Goal: Information Seeking & Learning: Learn about a topic

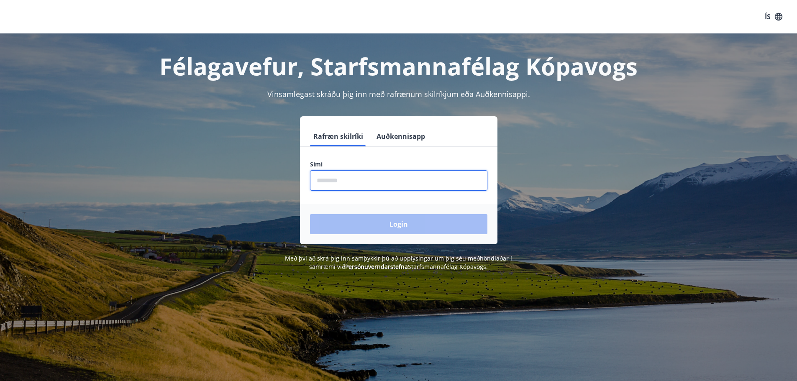
click at [395, 182] on input "phone" at bounding box center [398, 180] width 177 height 20
type input "********"
click at [310, 214] on button "Login" at bounding box center [398, 224] width 177 height 20
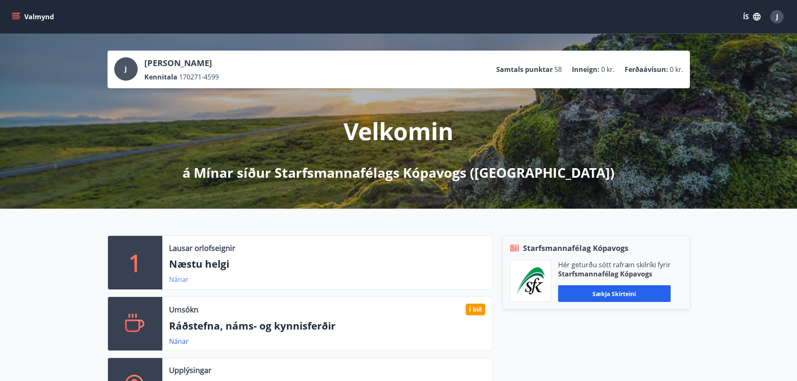
click at [185, 278] on link "Nánar" at bounding box center [179, 279] width 20 height 9
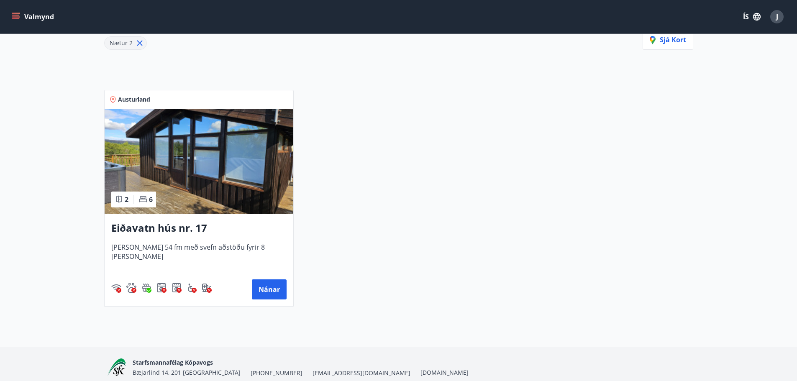
scroll to position [125, 0]
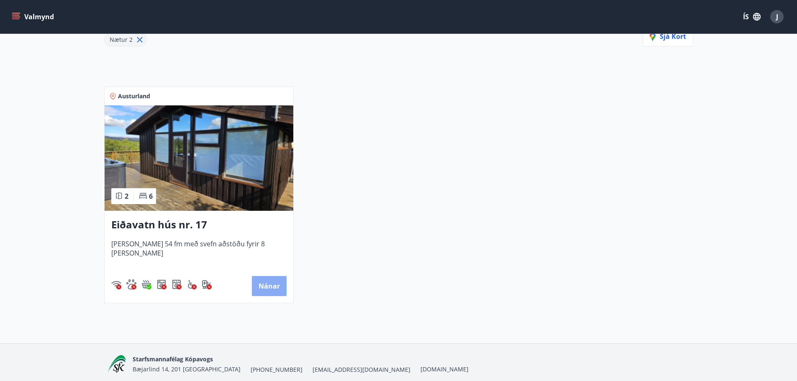
click at [273, 286] on button "Nánar" at bounding box center [269, 286] width 35 height 20
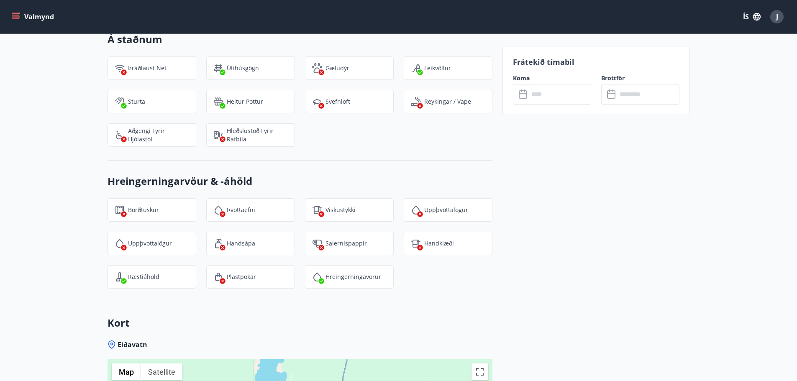
scroll to position [917, 0]
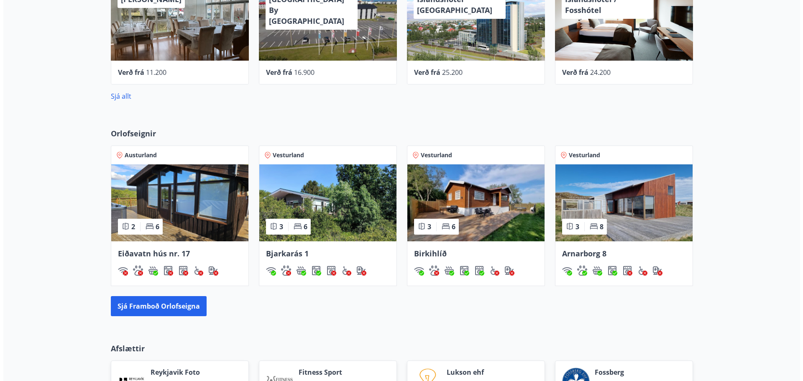
scroll to position [376, 0]
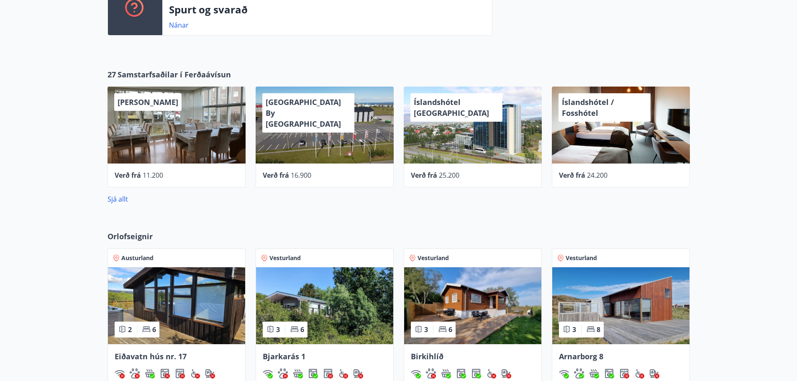
click at [323, 104] on span "[GEOGRAPHIC_DATA] By [GEOGRAPHIC_DATA]" at bounding box center [303, 113] width 75 height 32
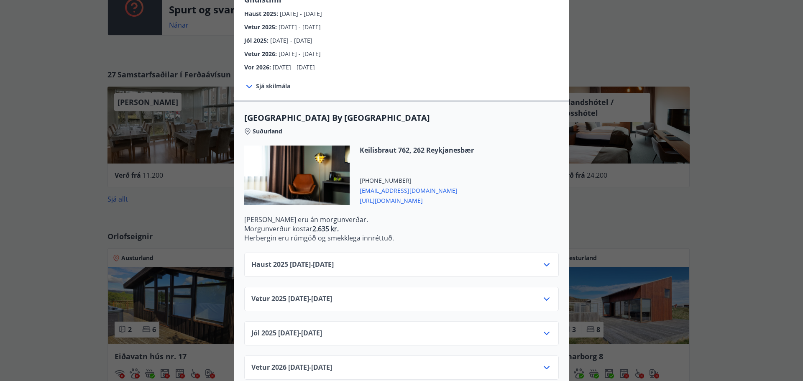
scroll to position [166, 0]
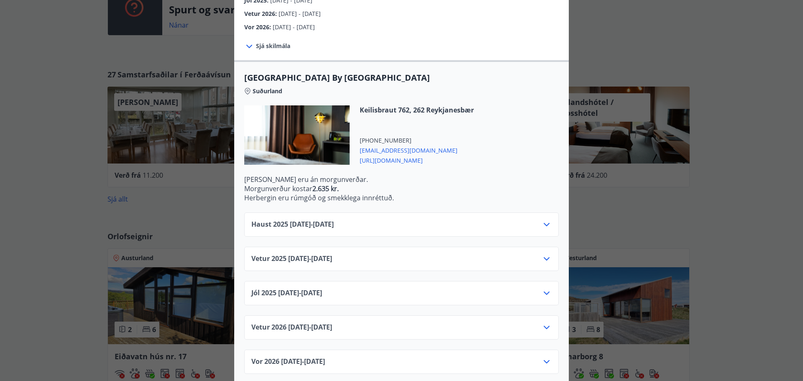
click at [543, 357] on icon at bounding box center [547, 362] width 10 height 10
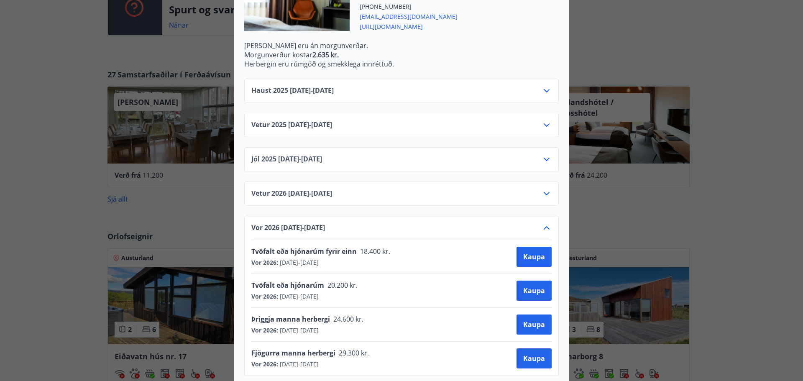
scroll to position [301, 0]
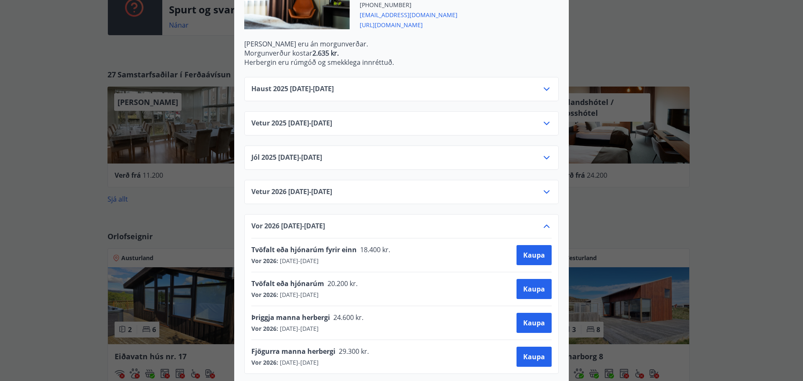
click at [544, 225] on icon at bounding box center [547, 226] width 6 height 3
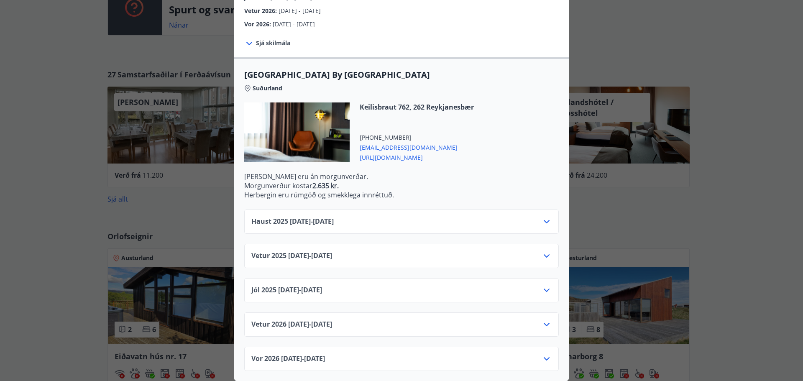
scroll to position [166, 0]
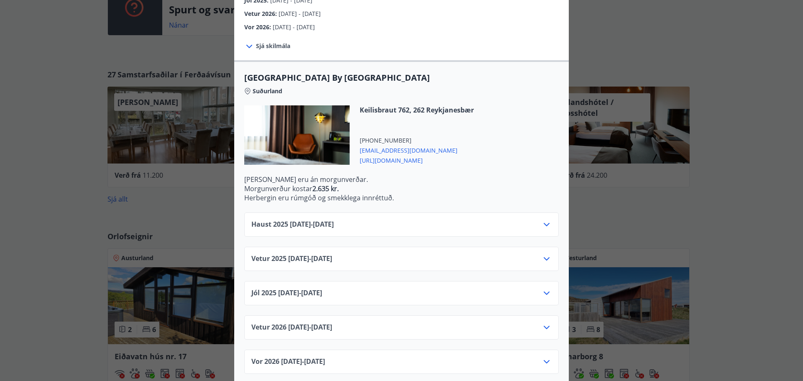
click at [542, 220] on icon at bounding box center [547, 225] width 10 height 10
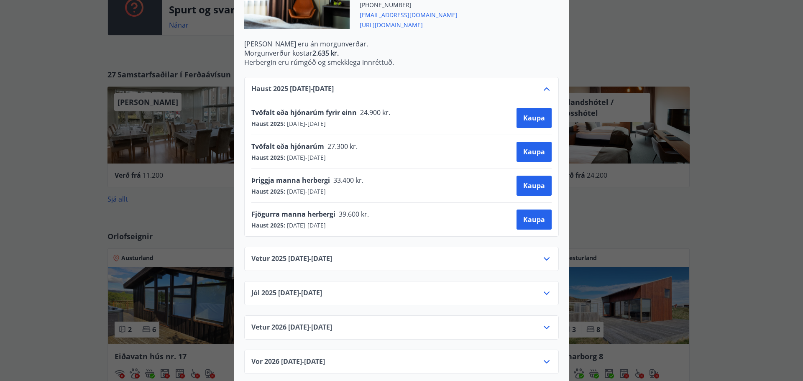
click at [547, 84] on icon at bounding box center [547, 89] width 10 height 10
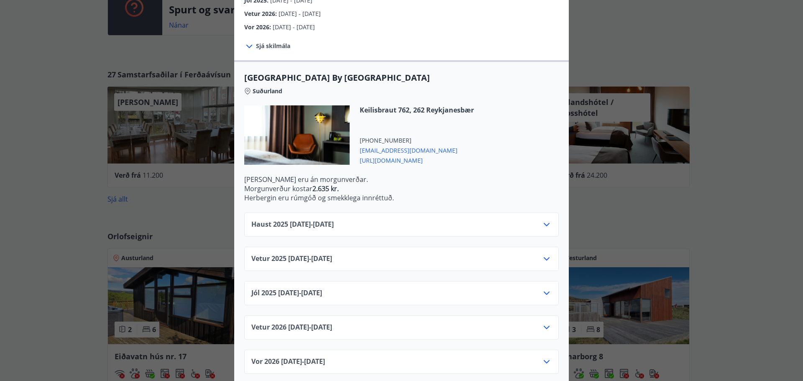
click at [543, 254] on icon at bounding box center [547, 259] width 10 height 10
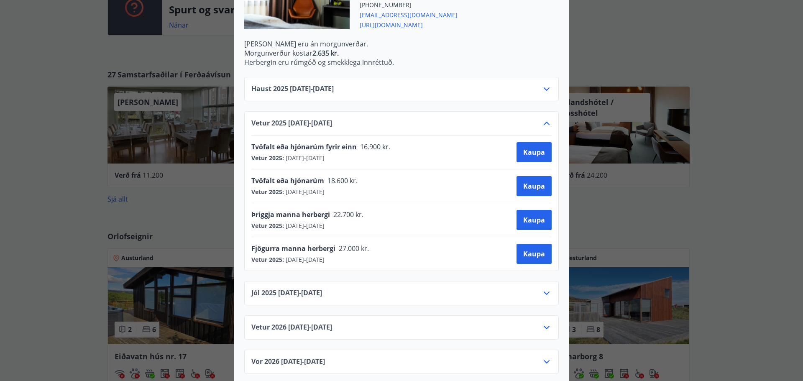
click at [542, 118] on icon at bounding box center [547, 123] width 10 height 10
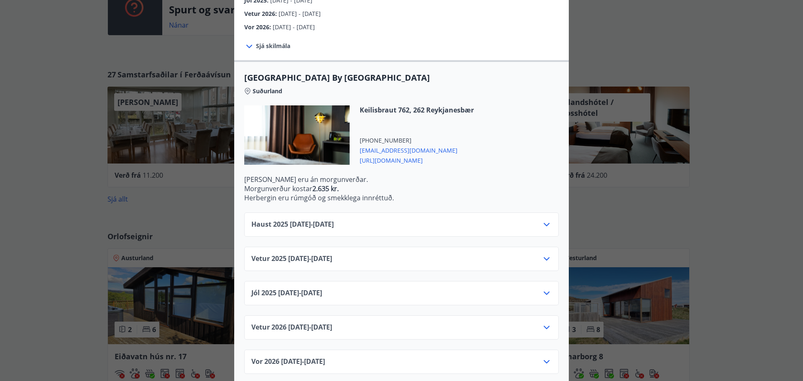
click at [544, 322] on icon at bounding box center [547, 327] width 10 height 10
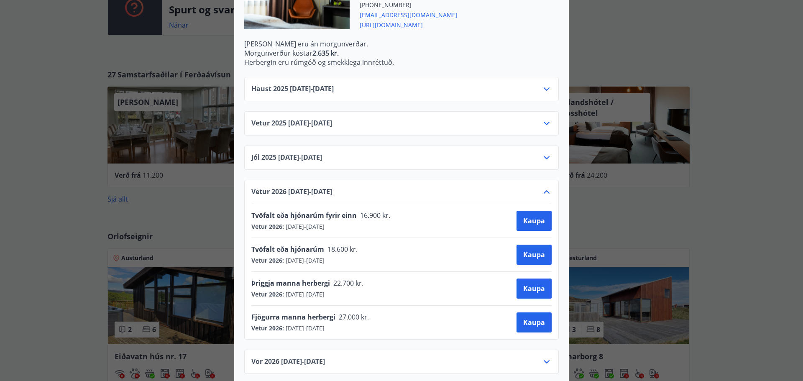
click at [543, 180] on div "Vetur [PHONE_NUMBER][DATE] - [DATE] Tvöfalt eða hjónarúm fyrir einn 16.900 kr. …" at bounding box center [401, 260] width 315 height 160
click at [548, 187] on icon at bounding box center [547, 192] width 10 height 10
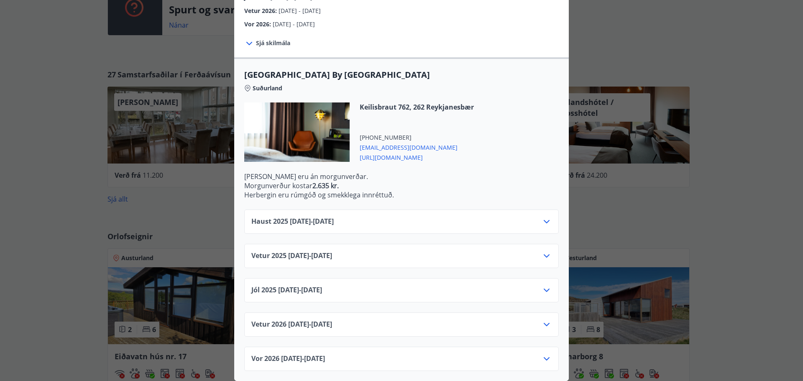
scroll to position [166, 0]
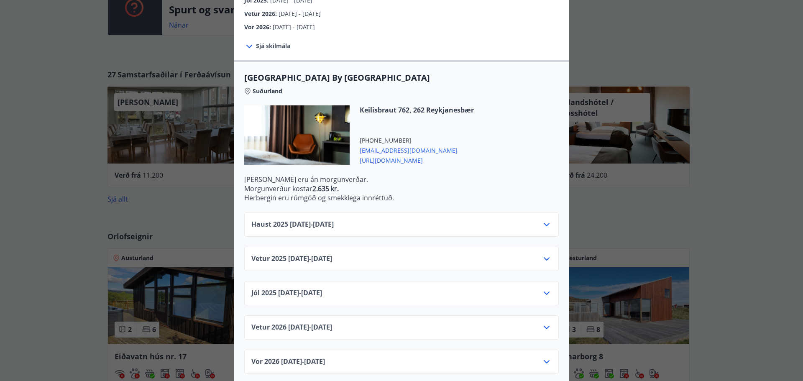
click at [543, 357] on icon at bounding box center [547, 362] width 10 height 10
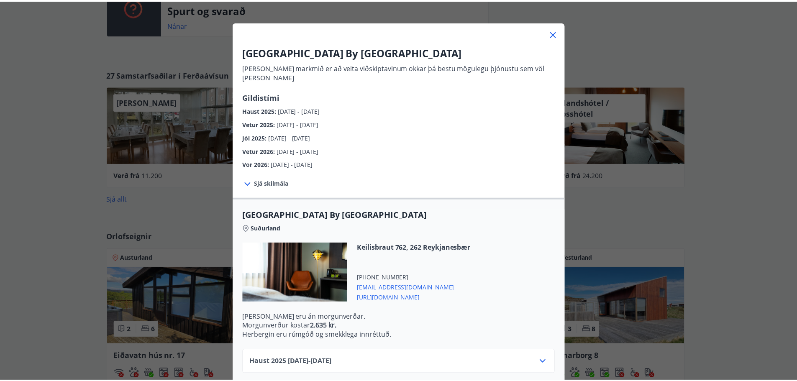
scroll to position [0, 0]
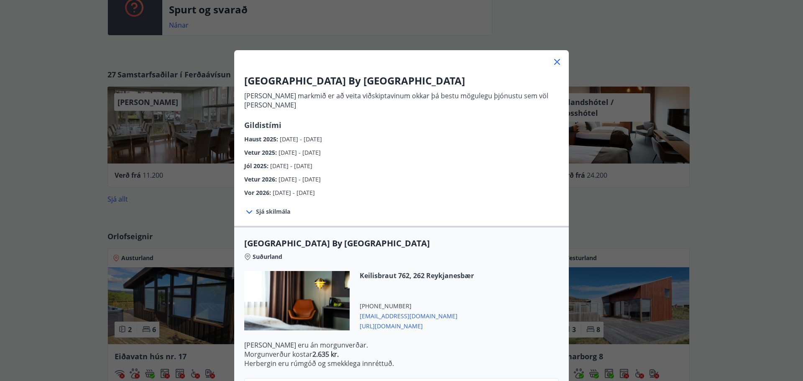
click at [555, 58] on icon at bounding box center [557, 62] width 10 height 10
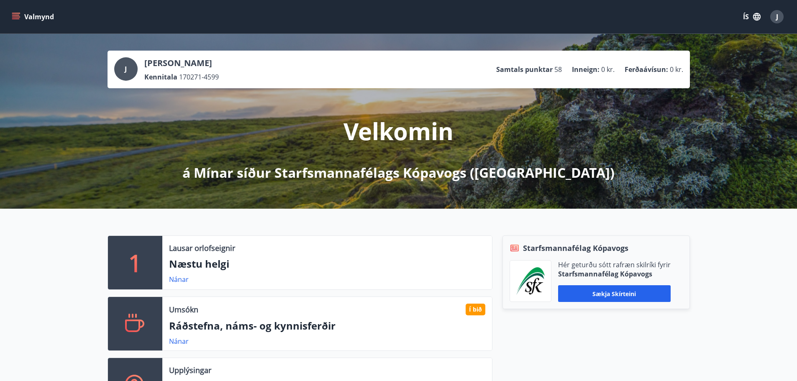
click at [17, 18] on icon "menu" at bounding box center [16, 17] width 8 height 8
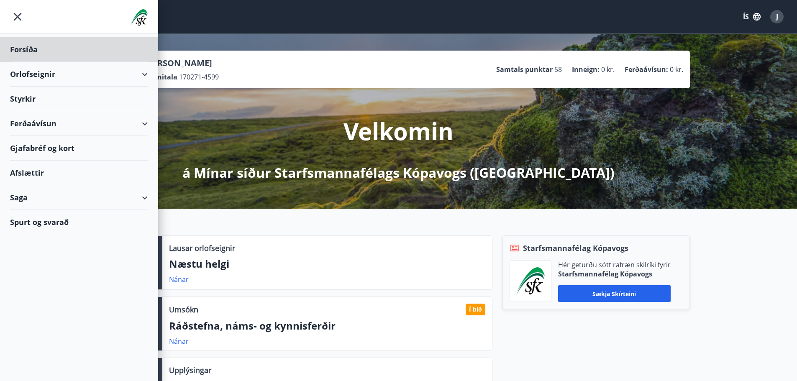
click at [30, 100] on div "Styrkir" at bounding box center [79, 99] width 138 height 25
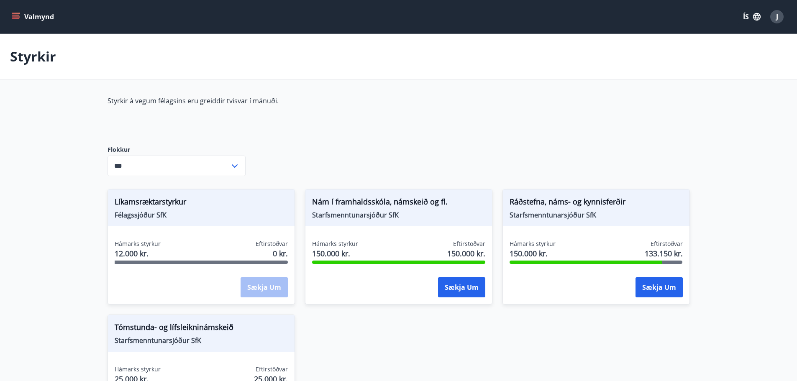
click at [774, 16] on div "J" at bounding box center [776, 16] width 13 height 13
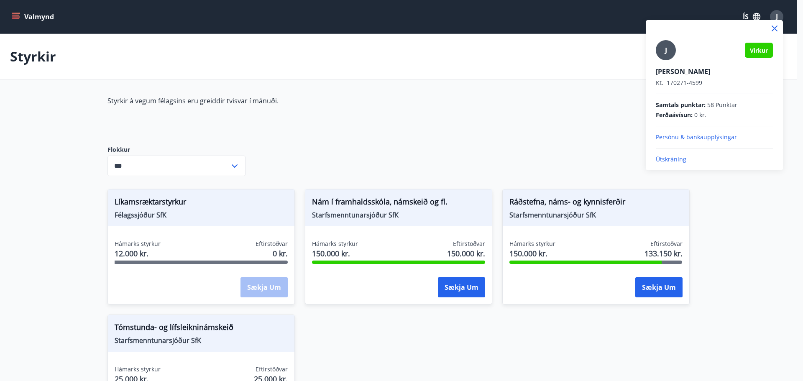
click at [472, 54] on div at bounding box center [401, 190] width 803 height 381
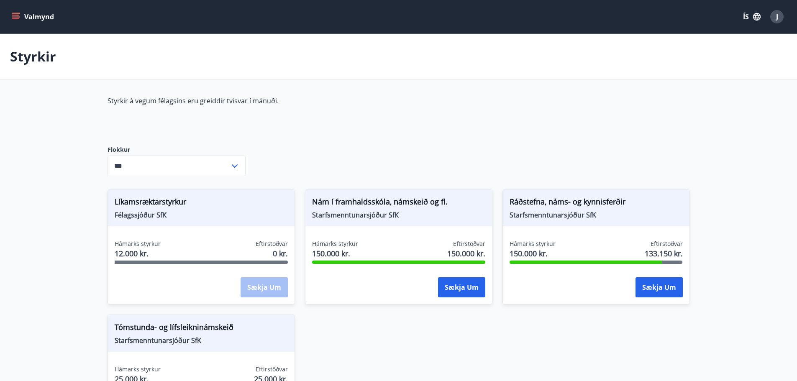
click at [15, 12] on button "Valmynd" at bounding box center [33, 16] width 47 height 15
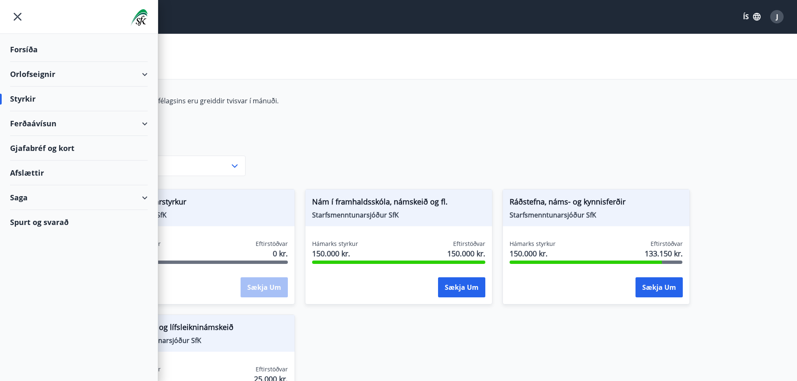
click at [49, 125] on div "Ferðaávísun" at bounding box center [79, 123] width 138 height 25
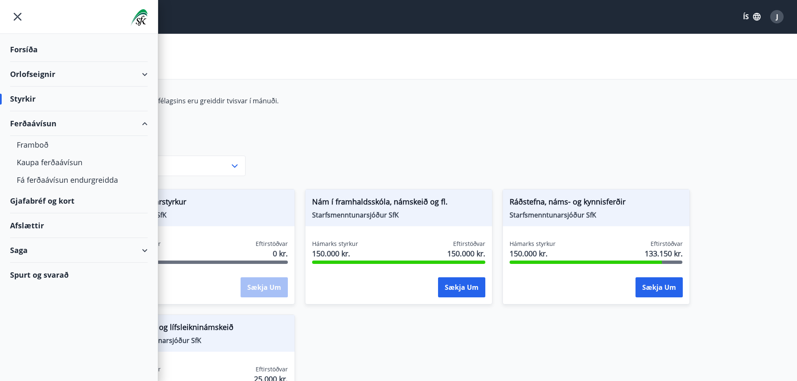
click at [55, 198] on div "Gjafabréf og kort" at bounding box center [79, 201] width 138 height 25
click at [38, 201] on div "Gjafabréf og kort" at bounding box center [79, 201] width 138 height 25
click at [775, 17] on div "J" at bounding box center [776, 16] width 13 height 13
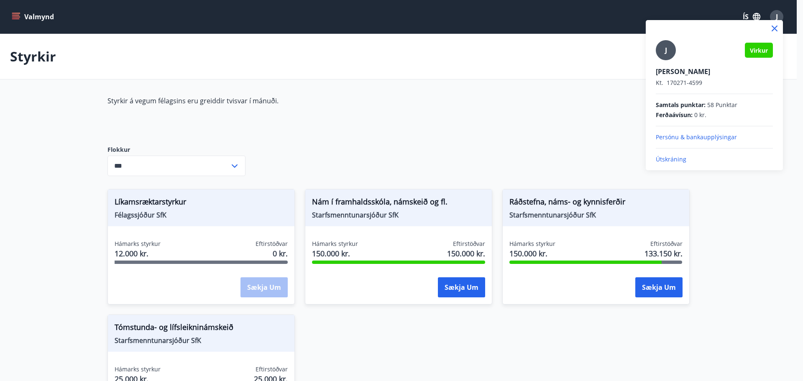
click at [675, 156] on p "Útskráning" at bounding box center [714, 159] width 117 height 8
